Goal: Transaction & Acquisition: Purchase product/service

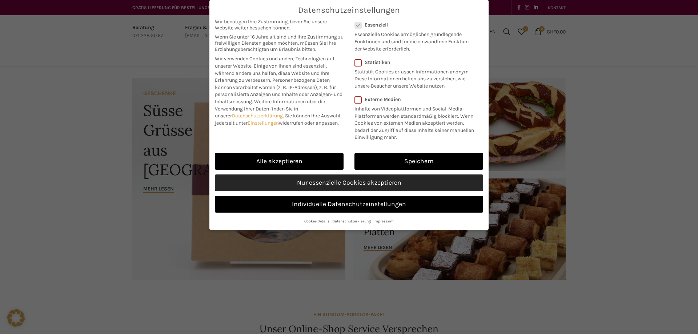
click at [324, 180] on link "Nur essenzielle Cookies akzeptieren" at bounding box center [349, 183] width 268 height 17
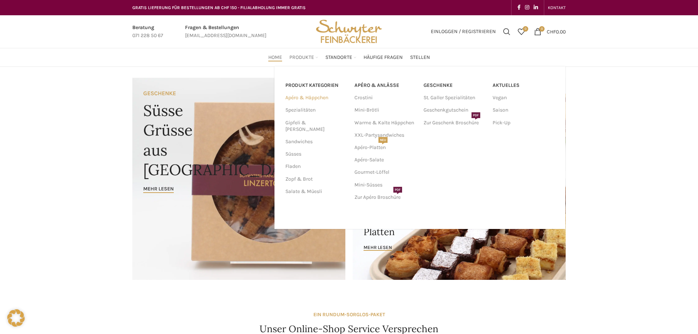
click at [307, 98] on link "Apéro & Häppchen" at bounding box center [316, 98] width 60 height 12
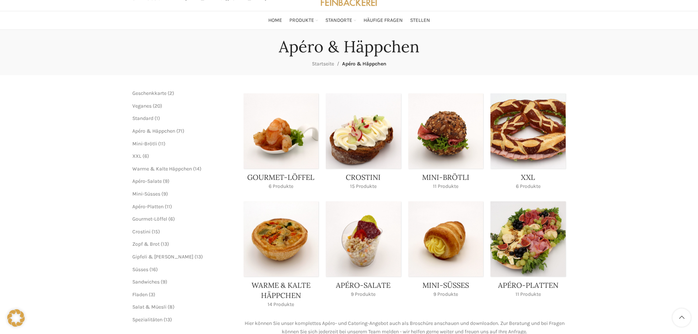
scroll to position [74, 0]
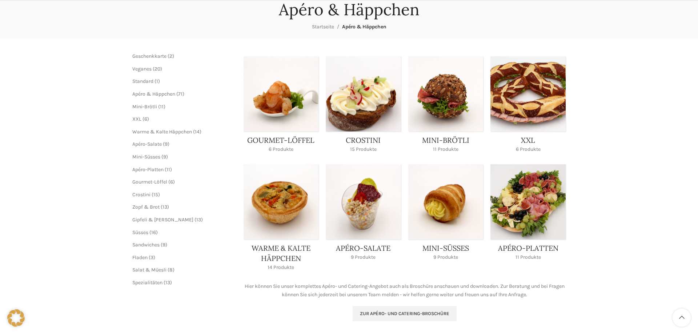
click at [358, 119] on link "Product category crostini" at bounding box center [363, 106] width 75 height 101
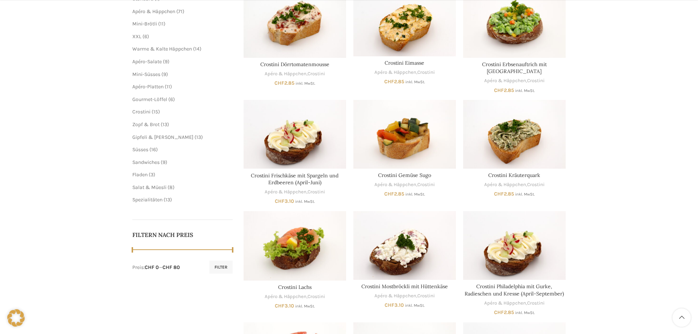
scroll to position [148, 0]
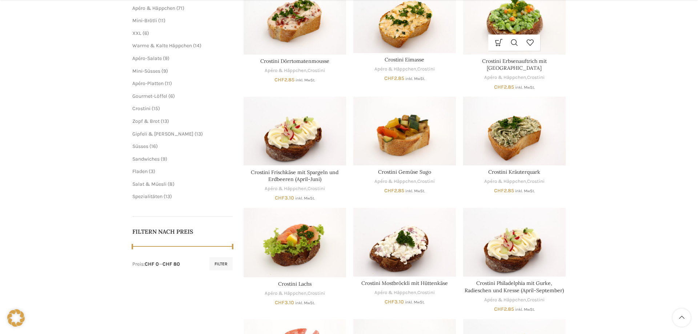
click at [520, 56] on div "Ausführung wählen Dieses Produkt weist mehrere Varianten auf. Die Optionen könn…" at bounding box center [514, 38] width 103 height 104
click at [519, 64] on link "Crostini Erbsenauftrich mit Philadelphia" at bounding box center [514, 65] width 65 height 14
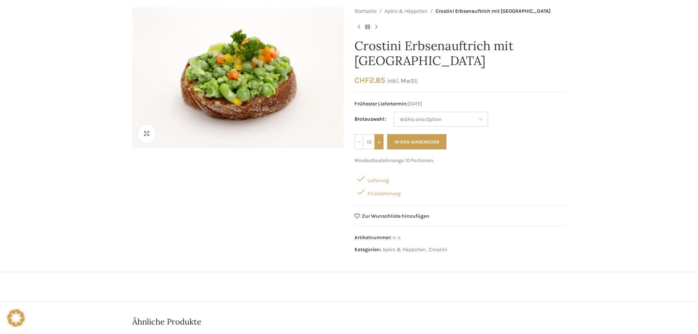
scroll to position [74, 0]
